Goal: Task Accomplishment & Management: Complete application form

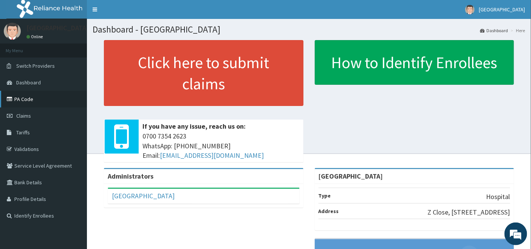
click at [26, 97] on link "PA Code" at bounding box center [43, 99] width 87 height 17
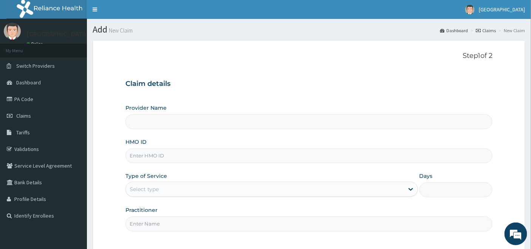
type input "[GEOGRAPHIC_DATA]"
click at [147, 154] on input "HMO ID" at bounding box center [310, 155] width 368 height 15
type input "ABP/10232/B"
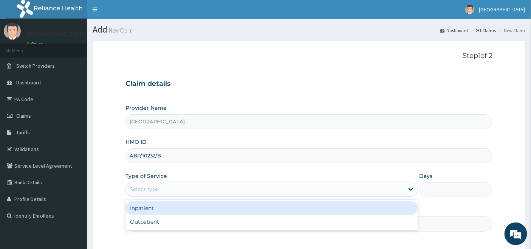
click at [152, 187] on div "Select type" at bounding box center [144, 189] width 29 height 8
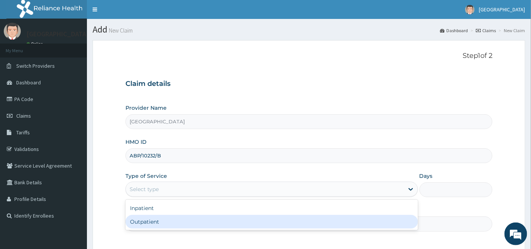
click at [142, 219] on div "Outpatient" at bounding box center [272, 222] width 293 height 14
type input "1"
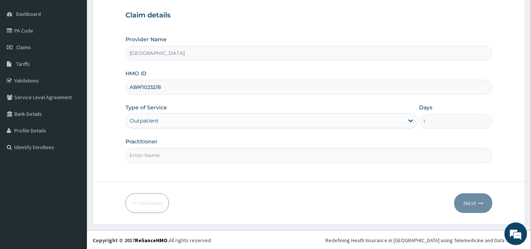
scroll to position [69, 0]
click at [140, 152] on input "Practitioner" at bounding box center [310, 154] width 368 height 15
type input "DR OKOH"
click at [470, 198] on button "Next" at bounding box center [473, 202] width 38 height 20
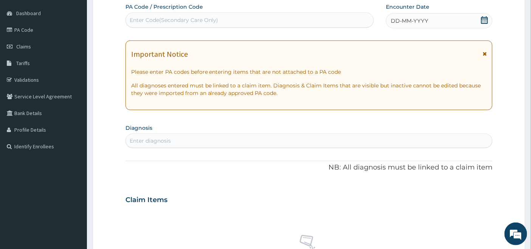
click at [212, 13] on div "Enter Code(Secondary Care Only)" at bounding box center [250, 19] width 249 height 15
paste input "PA/55B64F"
type input "PA/55B64F"
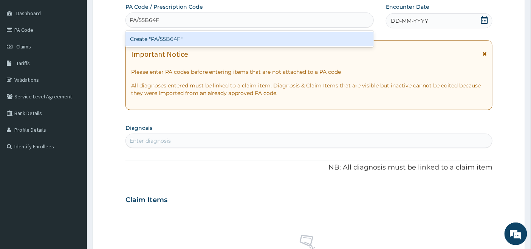
click at [156, 38] on div "Create "PA/55B64F"" at bounding box center [250, 39] width 249 height 14
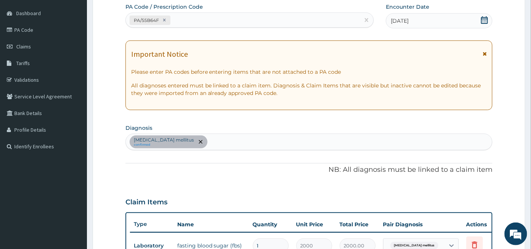
scroll to position [73, 0]
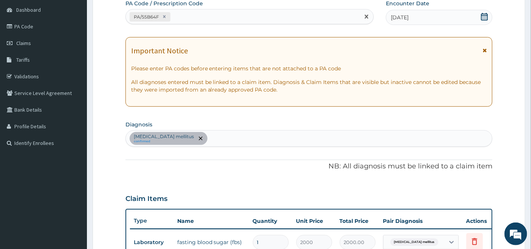
click at [189, 11] on div "PA/55B64F" at bounding box center [243, 17] width 234 height 12
paste input "PA/FDC031"
type input "PA/FDC031"
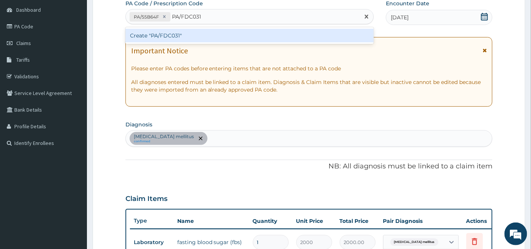
click at [168, 36] on div "Create "PA/FDC031"" at bounding box center [250, 36] width 249 height 14
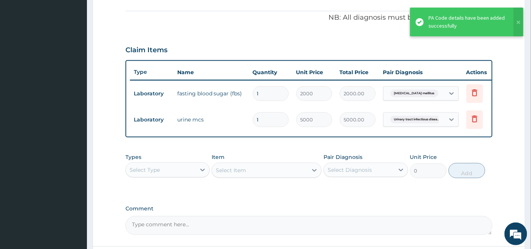
scroll to position [258, 0]
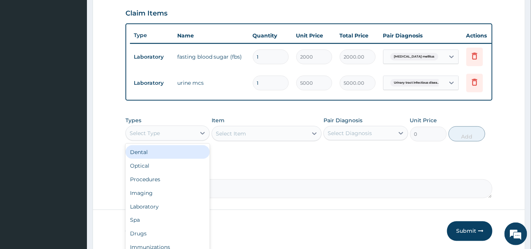
click at [191, 130] on div "Types option Dental focused, 1 of 10. 10 results available. Use Up and Down to …" at bounding box center [168, 128] width 84 height 25
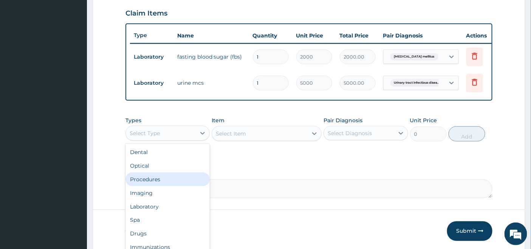
click at [165, 186] on div "Procedures" at bounding box center [168, 179] width 84 height 14
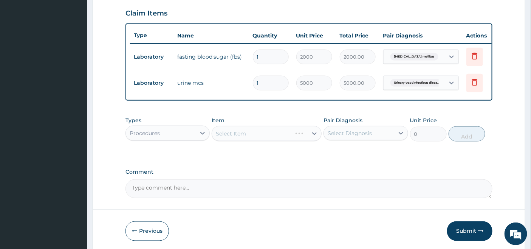
click at [288, 139] on div "Select Item" at bounding box center [267, 133] width 110 height 15
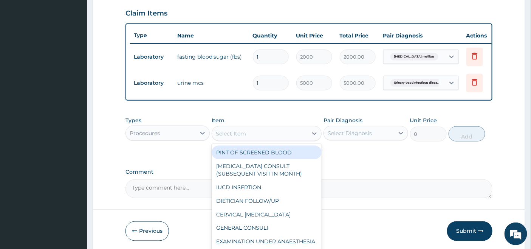
click at [287, 136] on div "Select Item" at bounding box center [260, 133] width 96 height 12
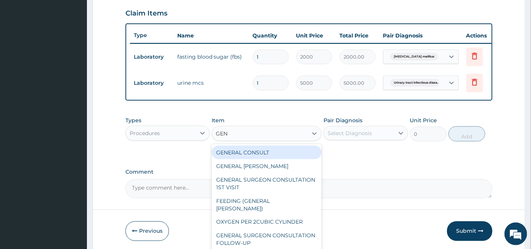
type input "GENE"
click at [294, 159] on div "GENERAL CONSULT" at bounding box center [267, 153] width 110 height 14
type input "5000"
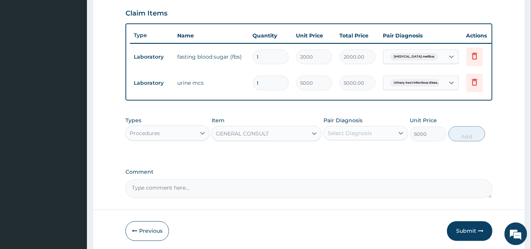
click at [376, 135] on div "Select Diagnosis" at bounding box center [359, 133] width 70 height 12
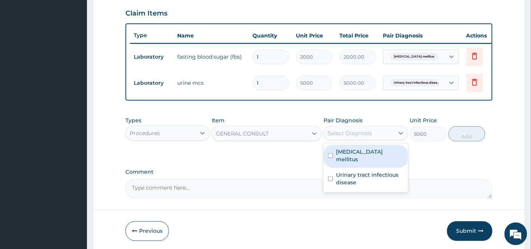
click at [361, 160] on label "Diabetes mellitus" at bounding box center [369, 155] width 67 height 15
checkbox input "true"
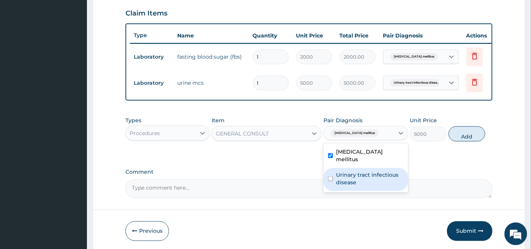
click at [349, 172] on label "Urinary tract infectious disease" at bounding box center [369, 178] width 67 height 15
checkbox input "true"
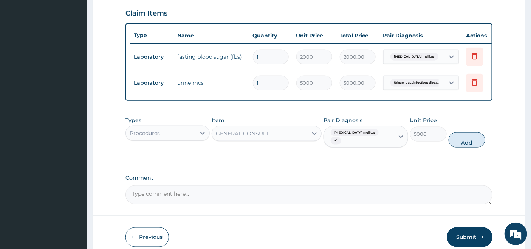
click at [465, 139] on button "Add" at bounding box center [467, 139] width 37 height 15
type input "0"
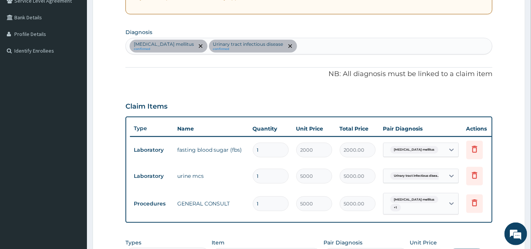
scroll to position [48, 0]
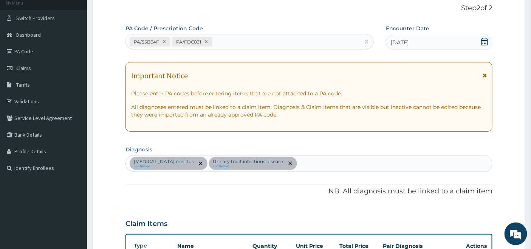
click at [299, 164] on div "Diabetes mellitus confirmed Urinary tract infectious disease confirmed" at bounding box center [309, 163] width 367 height 16
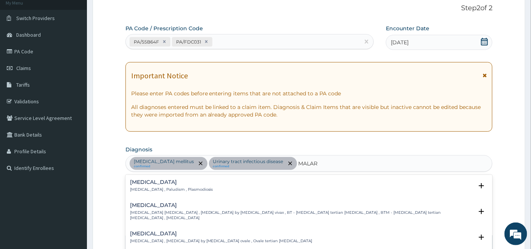
type input "MALARI"
click at [144, 183] on h4 "Malaria" at bounding box center [171, 182] width 83 height 6
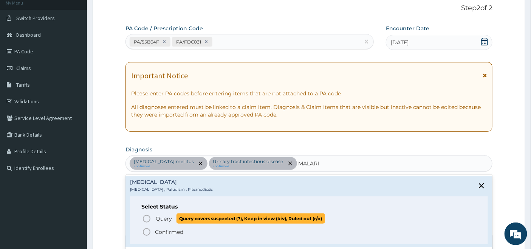
click at [147, 217] on icon "status option query" at bounding box center [146, 218] width 9 height 9
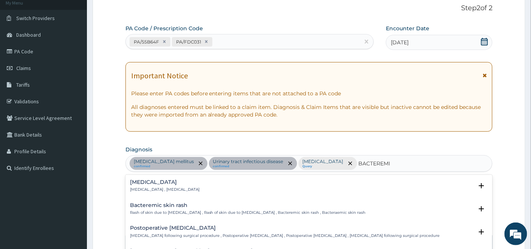
type input "BACTEREMIA"
click at [146, 182] on h4 "Bacteremia" at bounding box center [165, 182] width 70 height 6
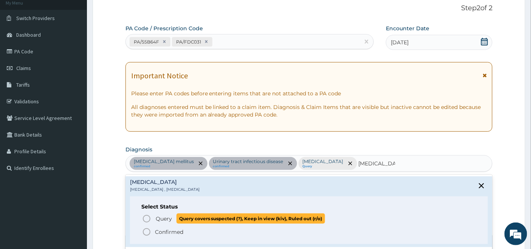
click at [146, 216] on icon "status option query" at bounding box center [146, 218] width 9 height 9
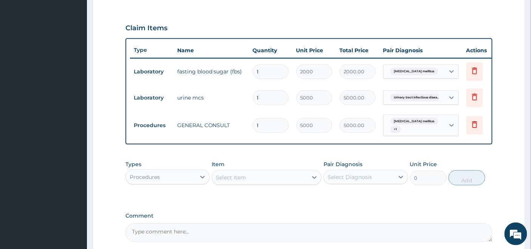
scroll to position [258, 0]
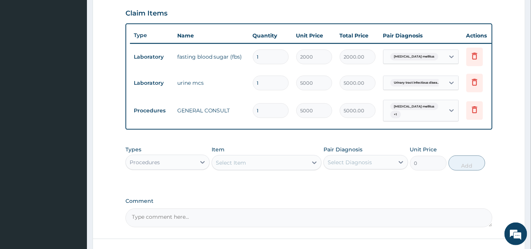
click at [180, 166] on div "Procedures" at bounding box center [161, 162] width 70 height 12
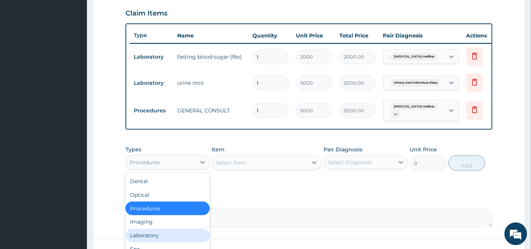
click at [140, 239] on div "Laboratory" at bounding box center [168, 236] width 84 height 14
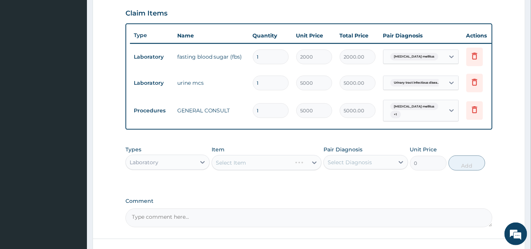
click at [288, 165] on div "Select Item" at bounding box center [267, 162] width 110 height 15
click at [274, 164] on div "Select Item" at bounding box center [260, 163] width 96 height 12
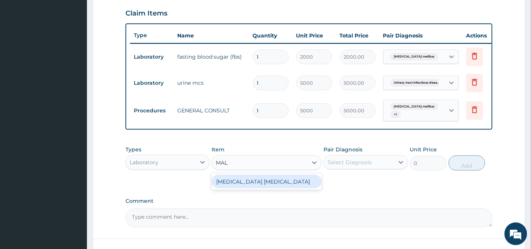
type input "MALA"
click at [270, 183] on div "MALARIA PARASITE" at bounding box center [267, 182] width 110 height 14
type input "2000"
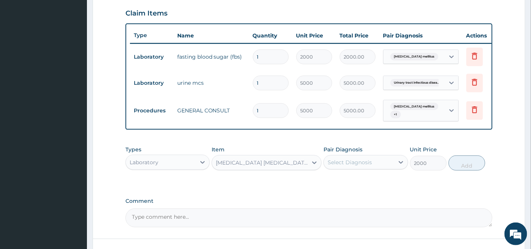
click at [356, 165] on div "Select Diagnosis" at bounding box center [350, 162] width 44 height 8
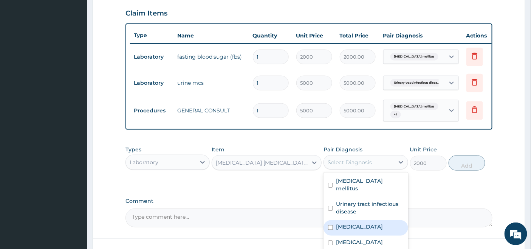
click at [356, 223] on label "Malaria" at bounding box center [359, 227] width 47 height 8
checkbox input "true"
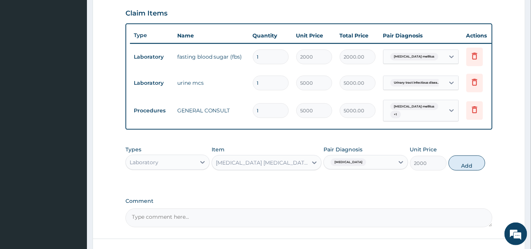
drag, startPoint x: 474, startPoint y: 165, endPoint x: 458, endPoint y: 164, distance: 16.3
click at [471, 165] on button "Add" at bounding box center [467, 162] width 37 height 15
type input "0"
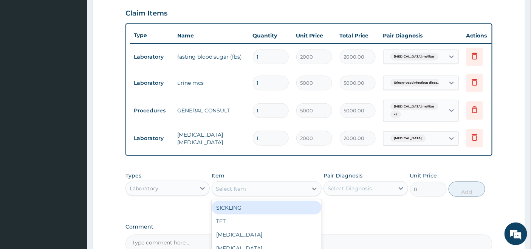
click at [267, 187] on div "Select Item" at bounding box center [260, 189] width 96 height 12
type input "FBC"
click at [250, 213] on div "FBC" at bounding box center [267, 208] width 110 height 14
type input "4500"
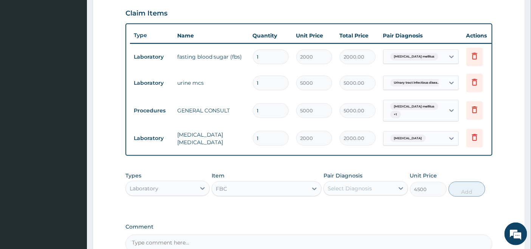
click at [356, 190] on div "Select Diagnosis" at bounding box center [350, 189] width 44 height 8
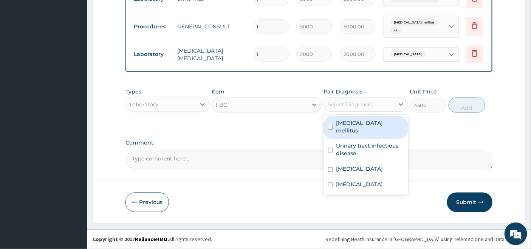
scroll to position [345, 0]
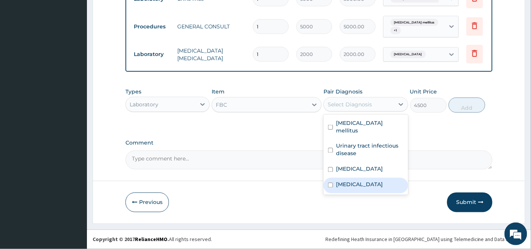
click at [333, 178] on div "Bacteremia" at bounding box center [366, 186] width 84 height 16
checkbox input "true"
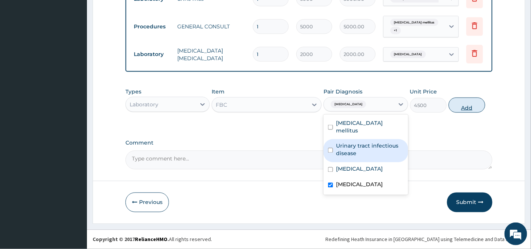
click at [467, 103] on button "Add" at bounding box center [467, 105] width 37 height 15
type input "0"
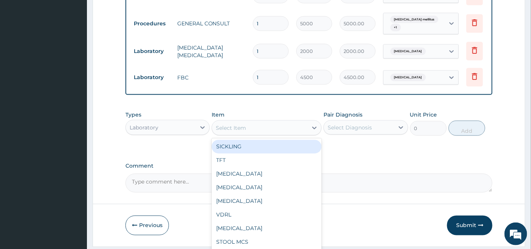
click at [230, 132] on div "Select Item" at bounding box center [231, 128] width 30 height 8
type input "URIN"
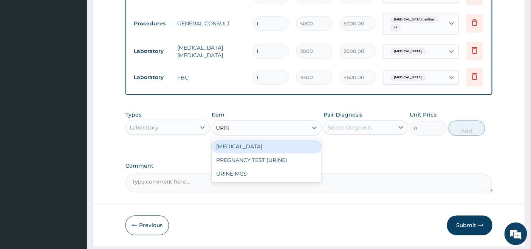
click at [247, 146] on div "URINALYSIS" at bounding box center [267, 147] width 110 height 14
type input "2000"
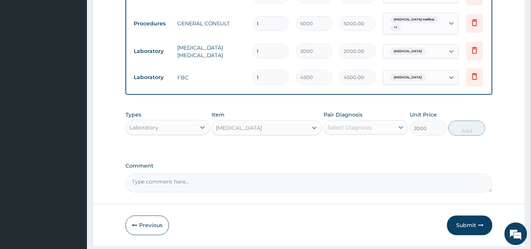
drag, startPoint x: 360, startPoint y: 127, endPoint x: 357, endPoint y: 129, distance: 4.2
click at [360, 127] on div "Select Diagnosis" at bounding box center [350, 128] width 44 height 8
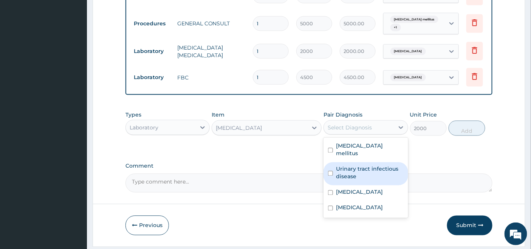
click at [337, 167] on label "Urinary tract infectious disease" at bounding box center [369, 172] width 67 height 15
checkbox input "true"
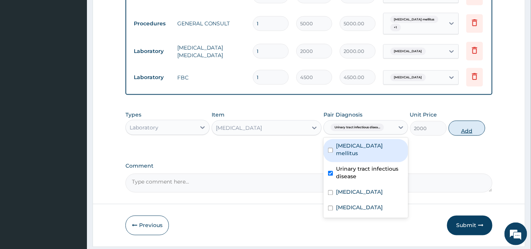
click at [467, 130] on button "Add" at bounding box center [467, 128] width 37 height 15
type input "0"
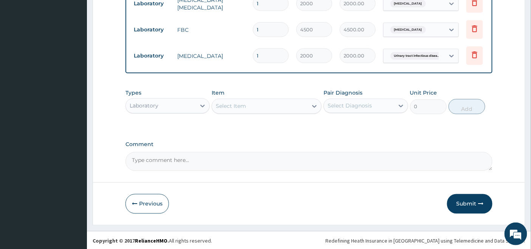
scroll to position [397, 0]
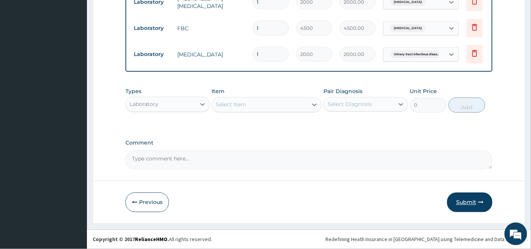
click at [469, 203] on button "Submit" at bounding box center [469, 202] width 45 height 20
